Goal: Task Accomplishment & Management: Use online tool/utility

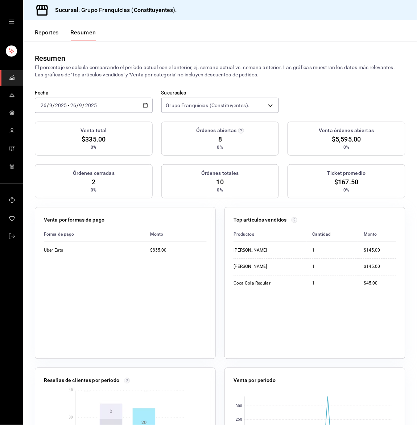
click at [72, 113] on div "Fecha [DATE] [DATE] - [DATE] [DATE] Sucursales Grupo Franquicias (Constituyente…" at bounding box center [219, 106] width 393 height 32
click at [57, 108] on div "[DATE] [DATE] - [DATE] [DATE]" at bounding box center [94, 105] width 118 height 15
click at [53, 124] on span "Hoy" at bounding box center [69, 128] width 56 height 8
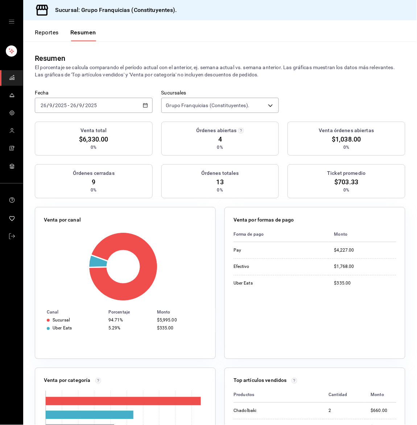
click at [41, 32] on button "Reportes" at bounding box center [47, 35] width 24 height 12
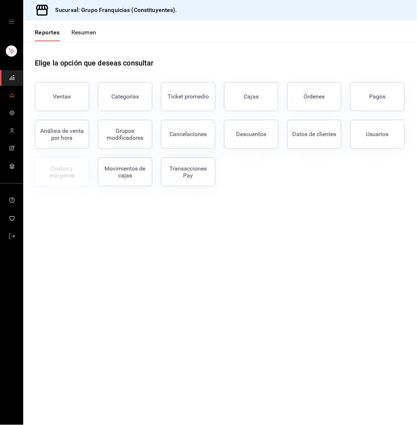
click at [11, 97] on icon "mailbox folders" at bounding box center [12, 95] width 6 height 6
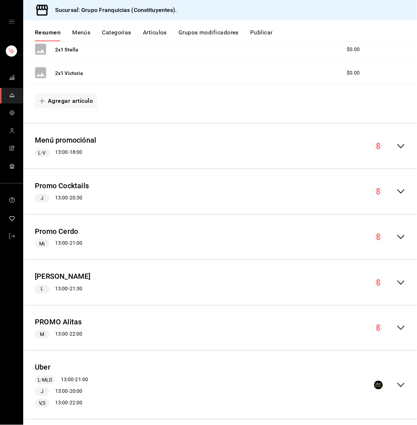
scroll to position [296, 0]
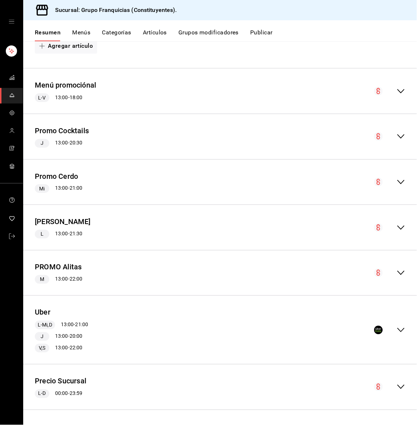
click at [397, 389] on icon "collapse-menu-row" at bounding box center [400, 387] width 7 height 4
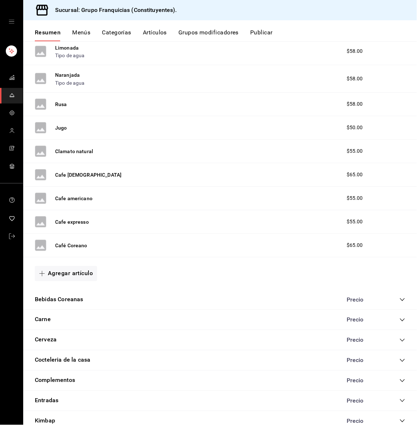
scroll to position [1152, 0]
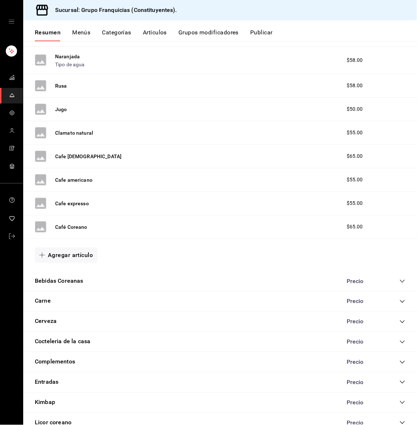
click at [399, 282] on icon "collapse-category-row" at bounding box center [402, 282] width 6 height 6
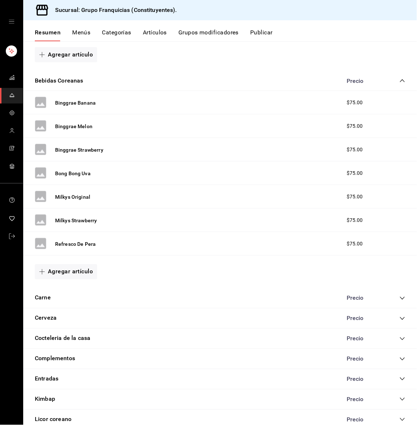
scroll to position [1357, 0]
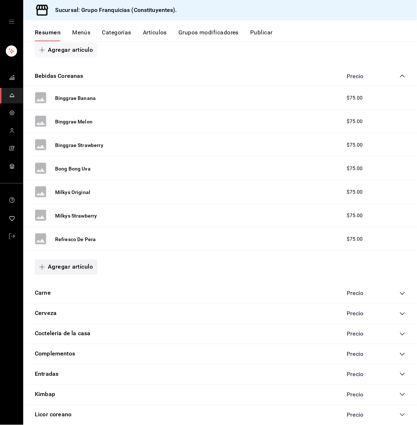
click at [59, 266] on button "Agregar artículo" at bounding box center [66, 267] width 62 height 15
click at [58, 304] on li "Artículo nuevo" at bounding box center [63, 307] width 57 height 18
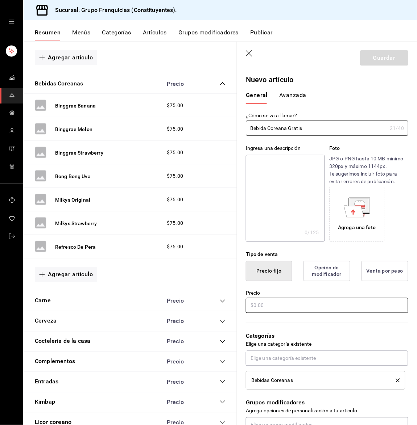
type input "Bebida Coreana Gratis"
click at [327, 301] on input "text" at bounding box center [327, 305] width 162 height 15
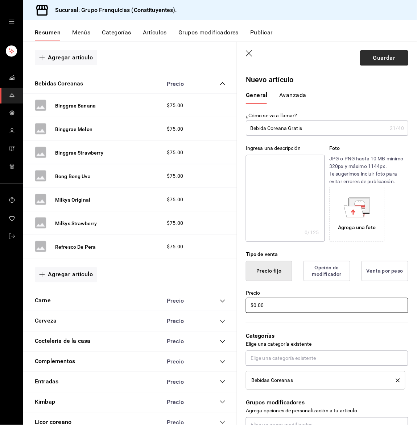
type input "$0.00"
click at [374, 62] on button "Guardar" at bounding box center [384, 57] width 48 height 15
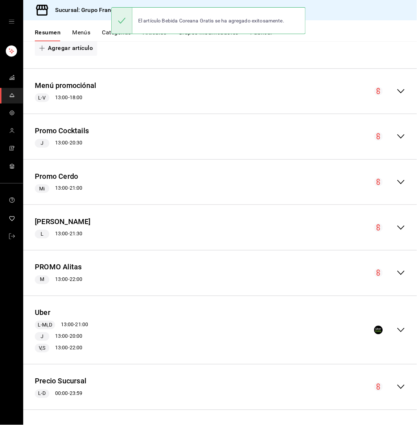
scroll to position [296, 0]
click at [12, 79] on icon "mailbox folders" at bounding box center [12, 78] width 6 height 6
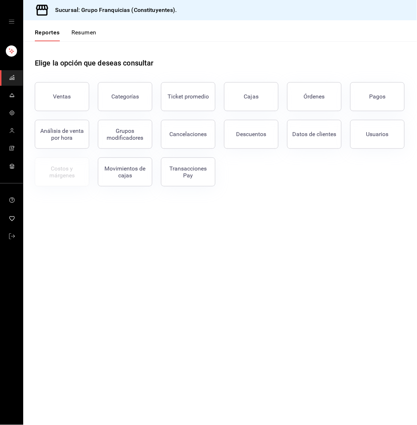
click at [92, 36] on button "Resumen" at bounding box center [83, 35] width 25 height 12
